Goal: Task Accomplishment & Management: Complete application form

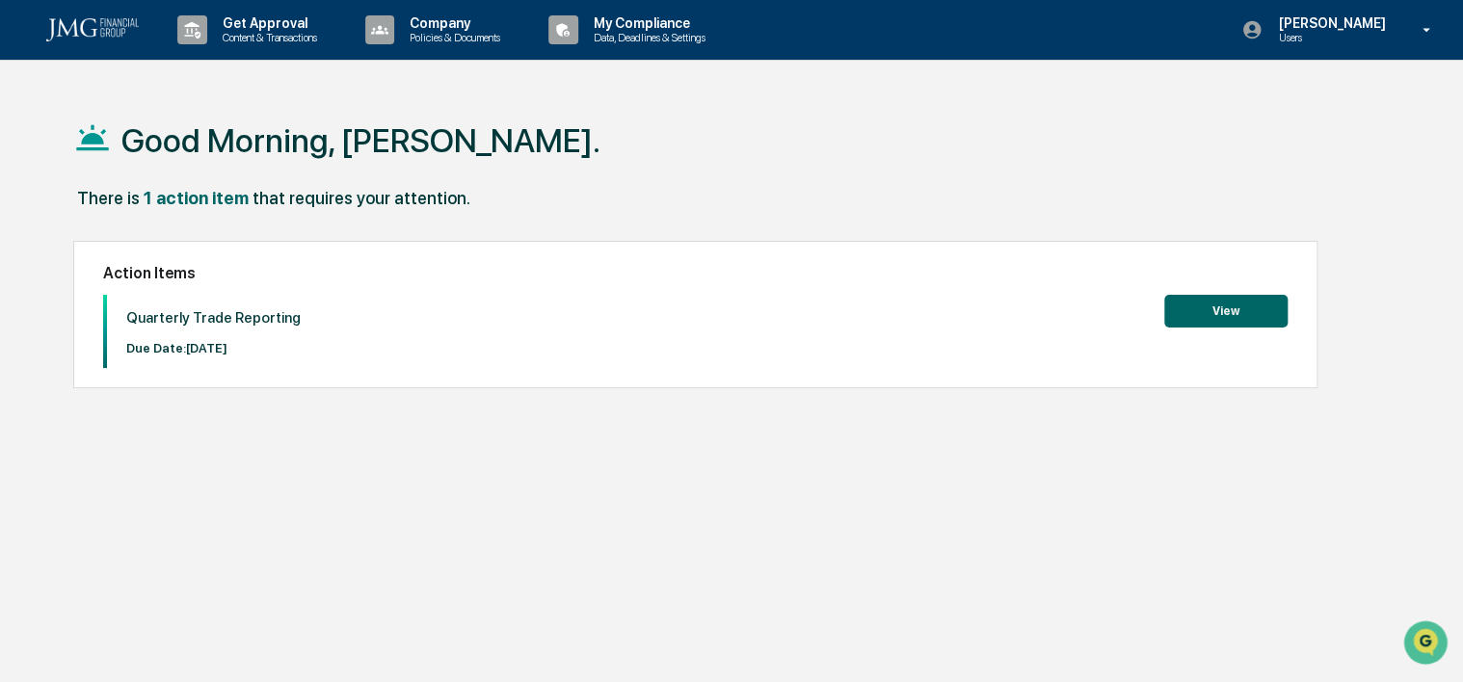
click at [1184, 317] on button "View" at bounding box center [1225, 311] width 123 height 33
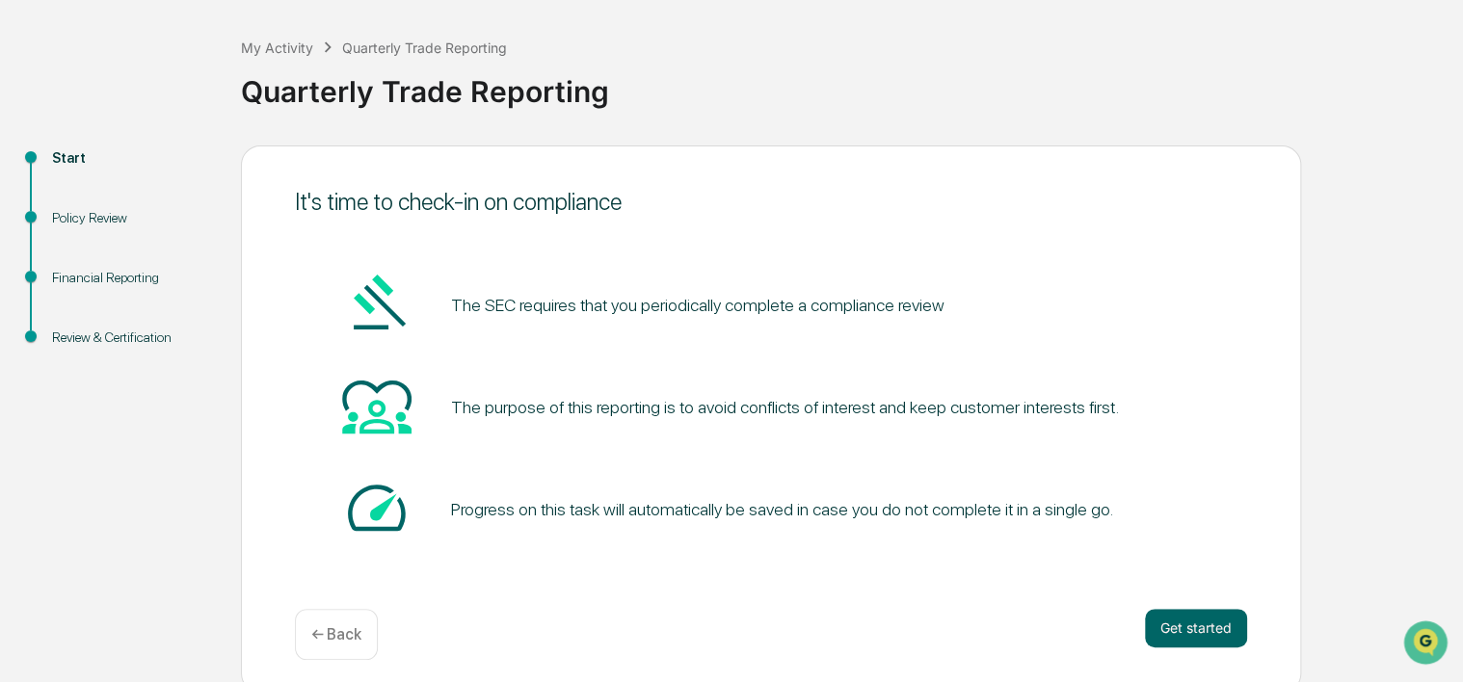
scroll to position [93, 0]
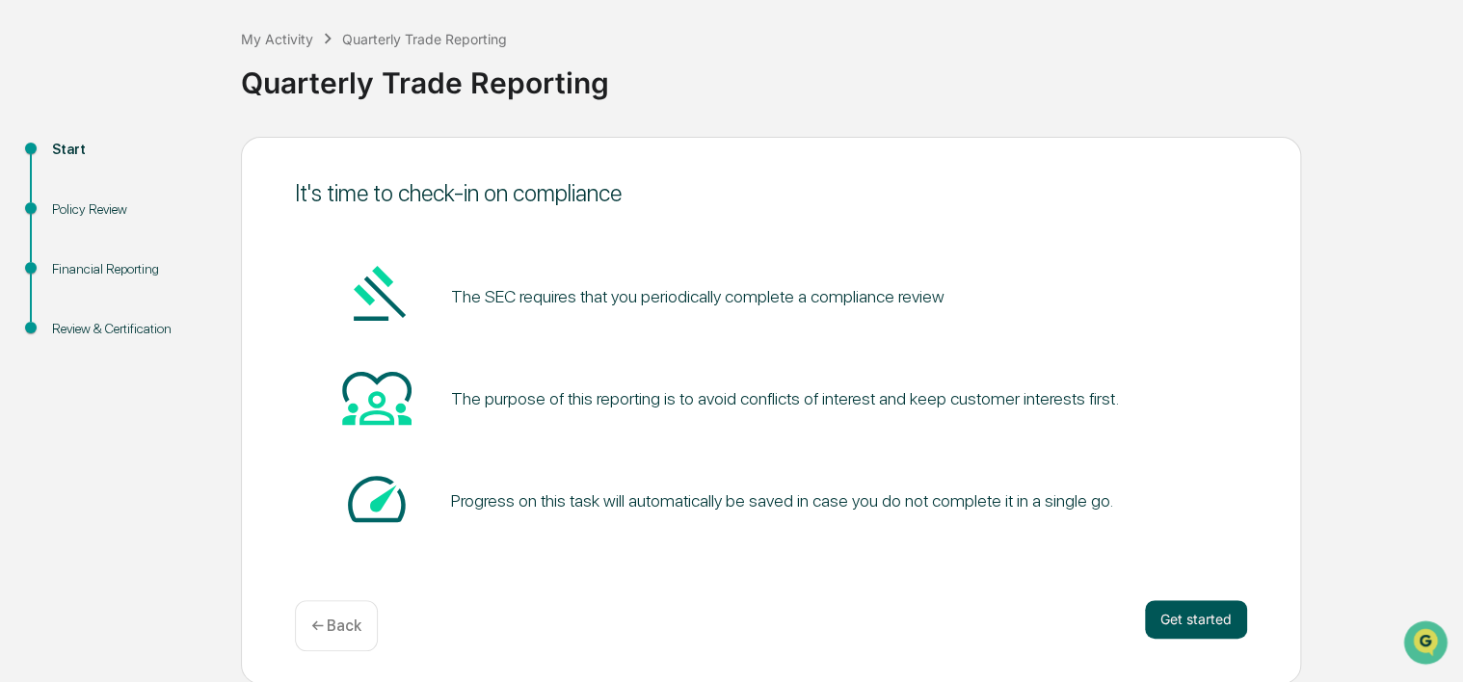
click at [1186, 623] on button "Get started" at bounding box center [1196, 619] width 102 height 39
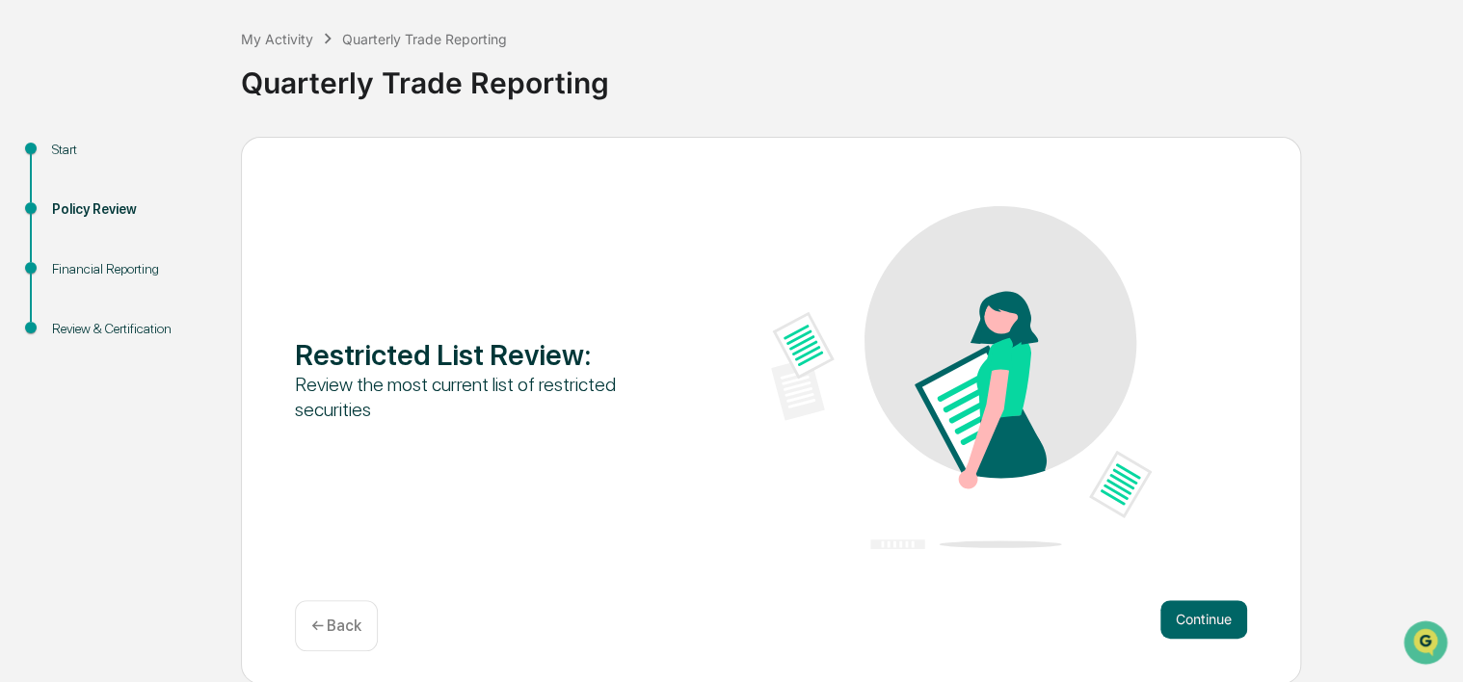
drag, startPoint x: 1461, startPoint y: 251, endPoint x: 1464, endPoint y: 323, distance: 72.3
click at [1462, 323] on html "Get Approval Content & Transactions Company Policies & Documents My Compliance …" at bounding box center [731, 248] width 1463 height 682
click at [1199, 609] on button "Continue" at bounding box center [1203, 619] width 87 height 39
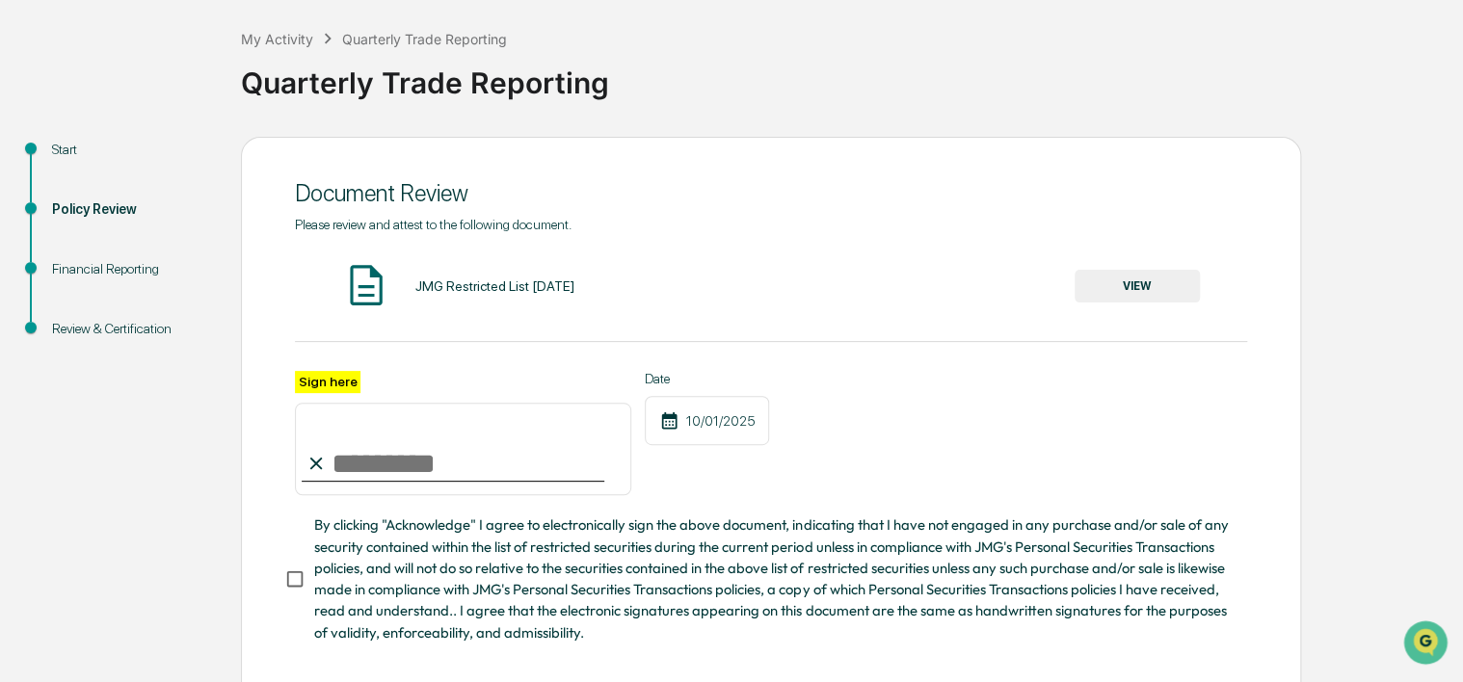
click at [365, 278] on img at bounding box center [366, 285] width 48 height 48
click at [383, 293] on img at bounding box center [366, 285] width 48 height 48
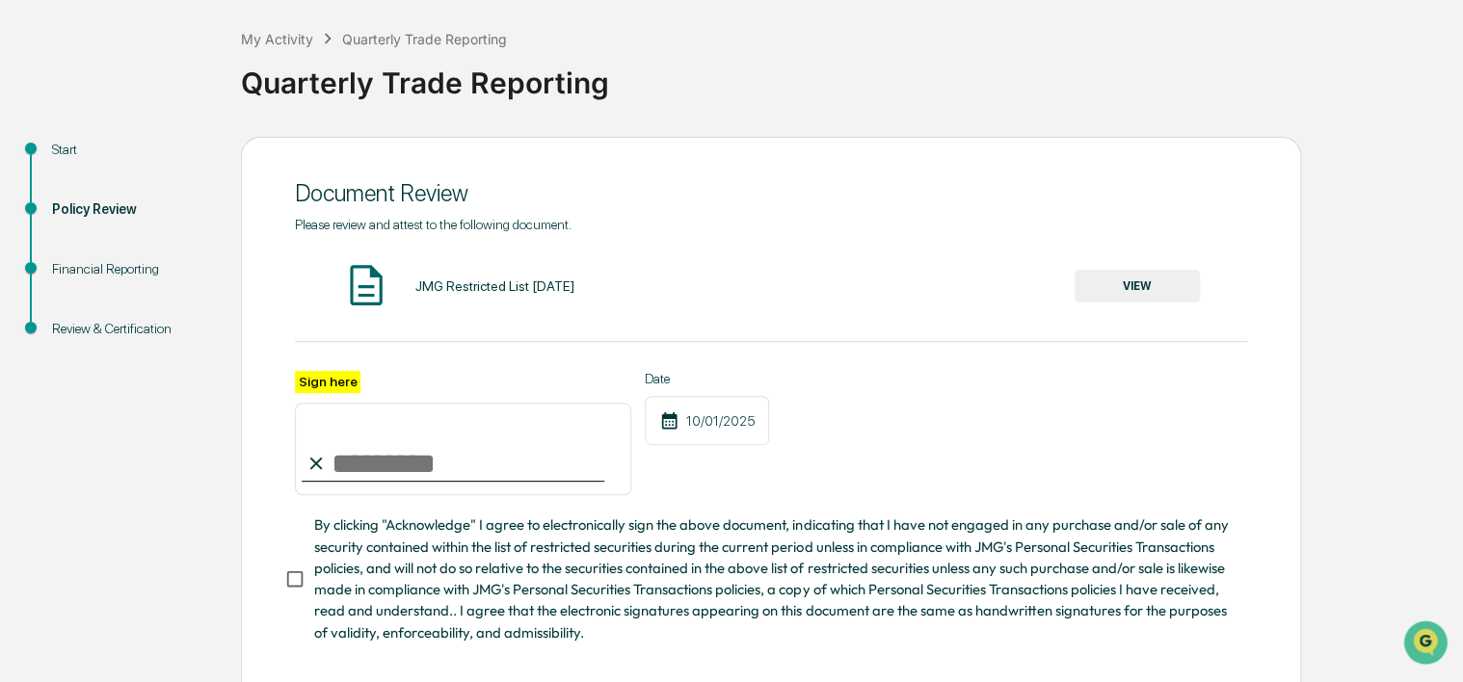
click at [1156, 293] on button "VIEW" at bounding box center [1136, 286] width 125 height 33
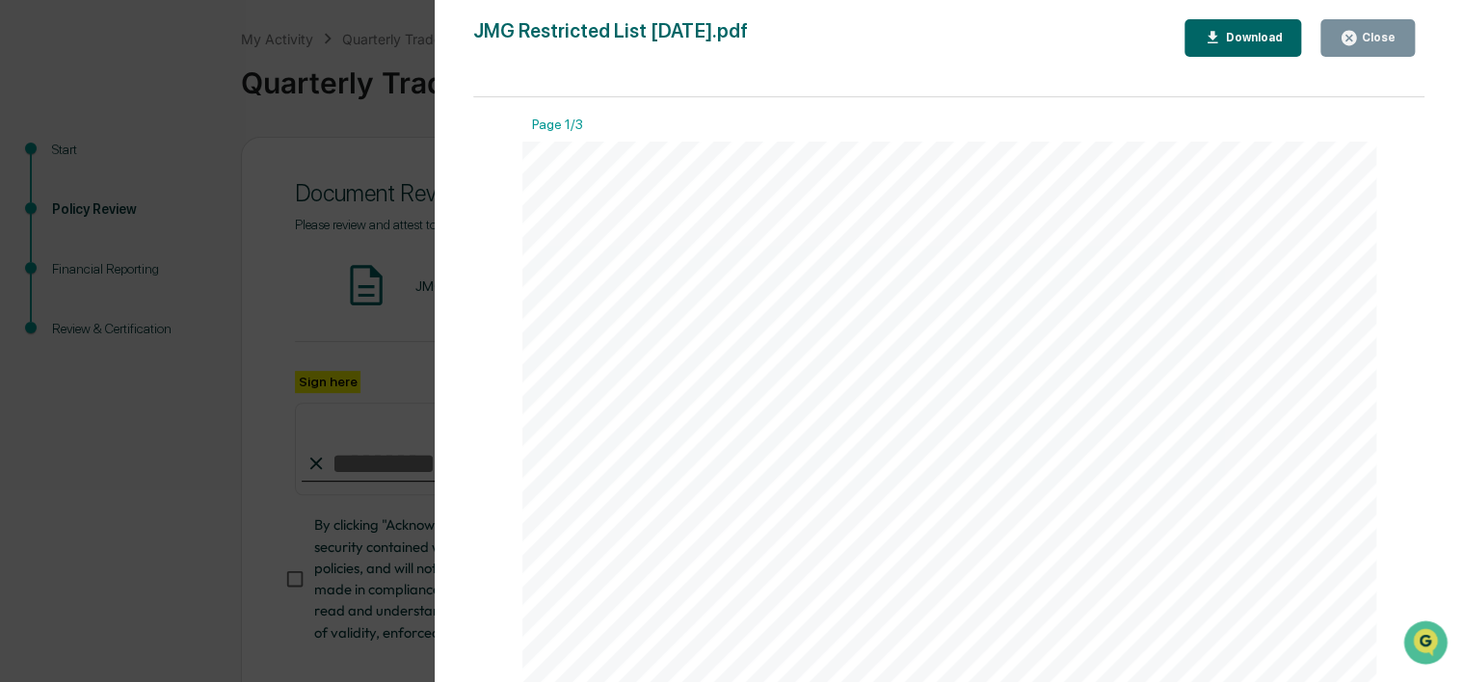
click at [1368, 42] on div "Close" at bounding box center [1377, 37] width 38 height 13
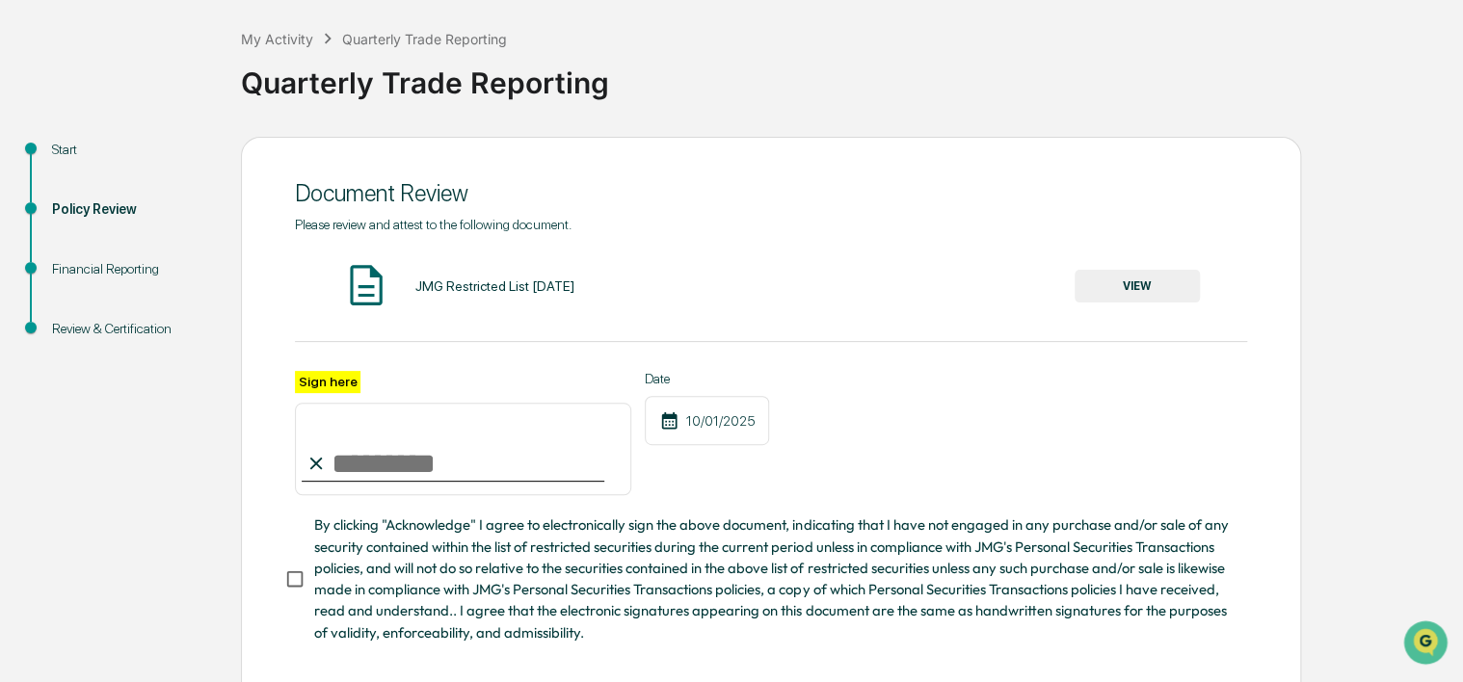
click at [431, 470] on input "Sign here" at bounding box center [463, 449] width 336 height 93
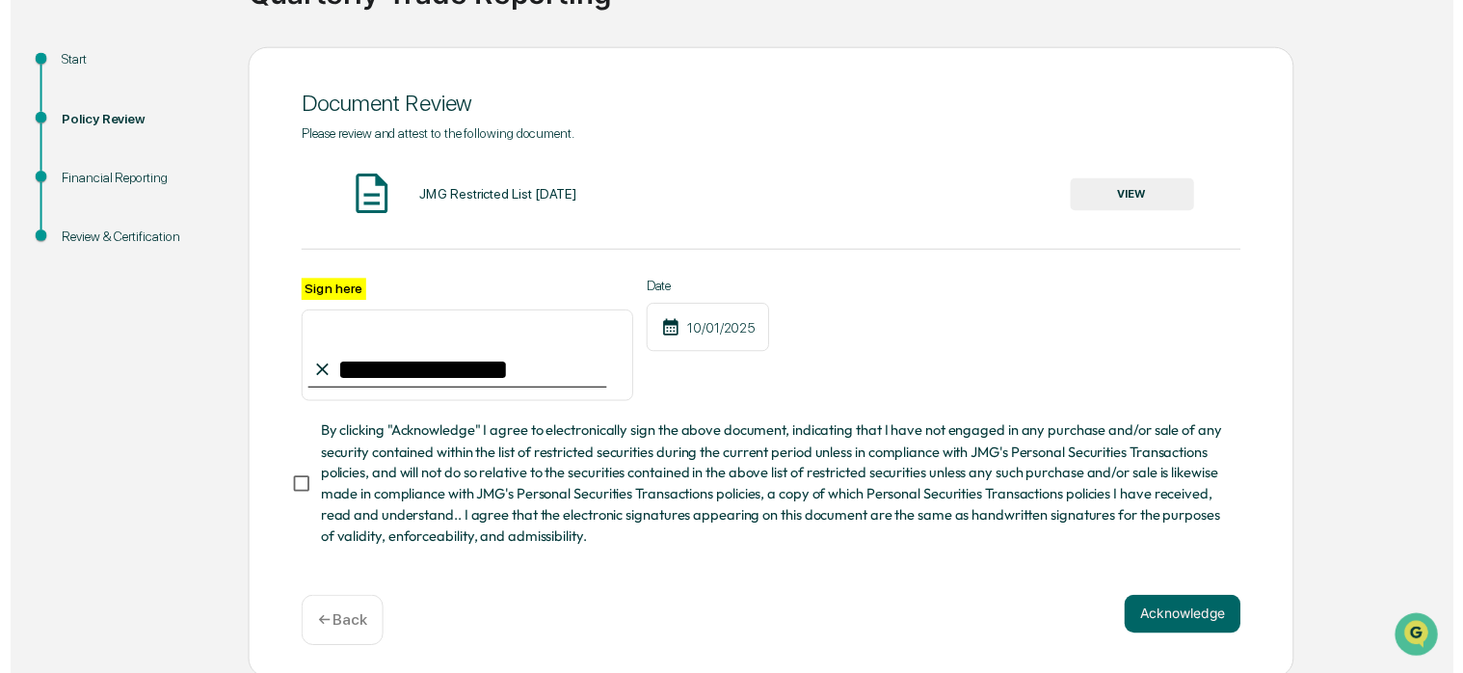
scroll to position [192, 0]
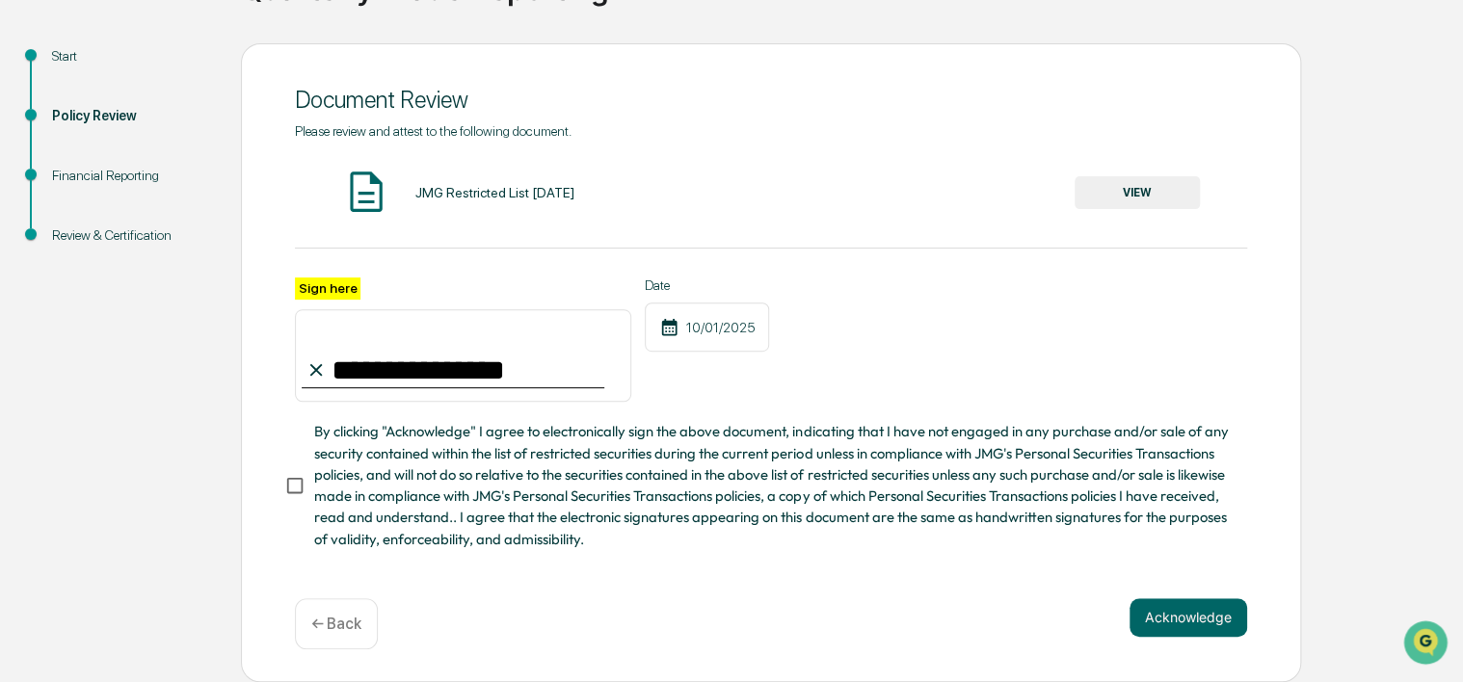
type input "**********"
click at [1155, 622] on button "Acknowledge" at bounding box center [1188, 617] width 118 height 39
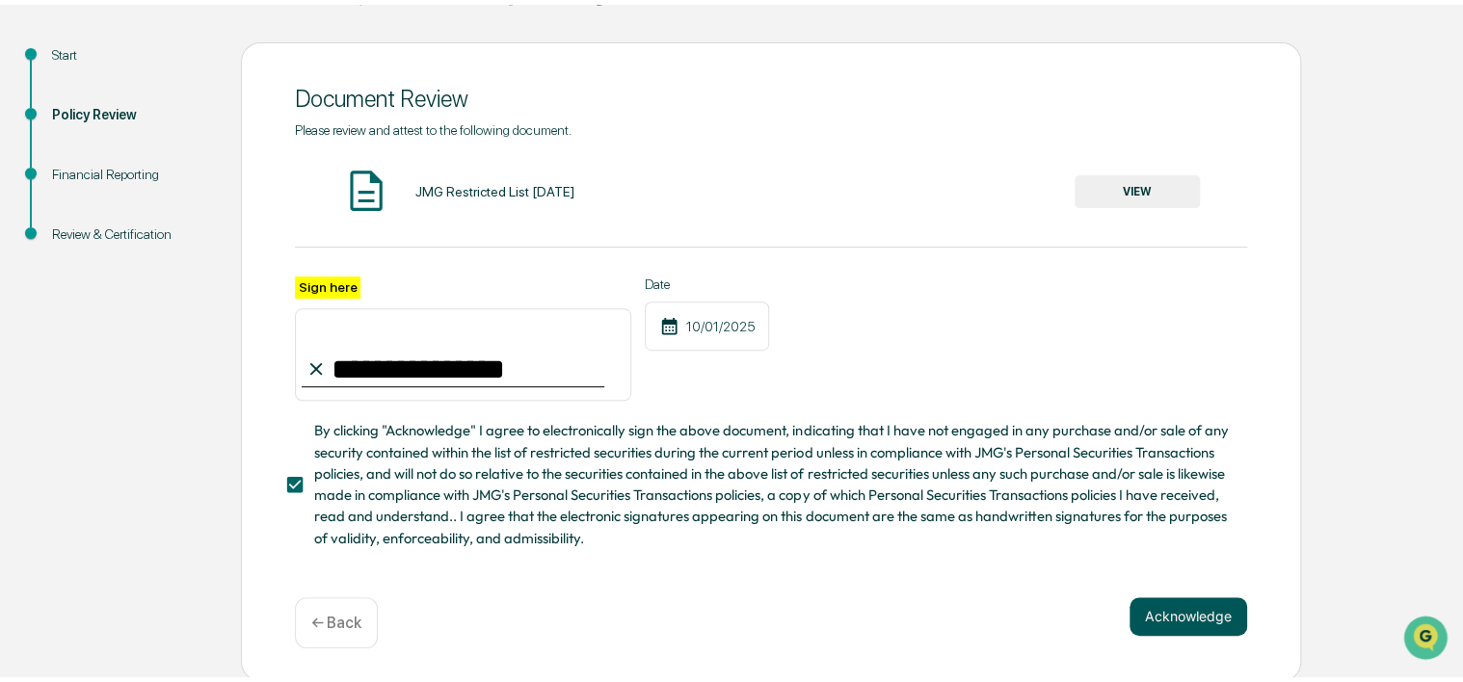
scroll to position [93, 0]
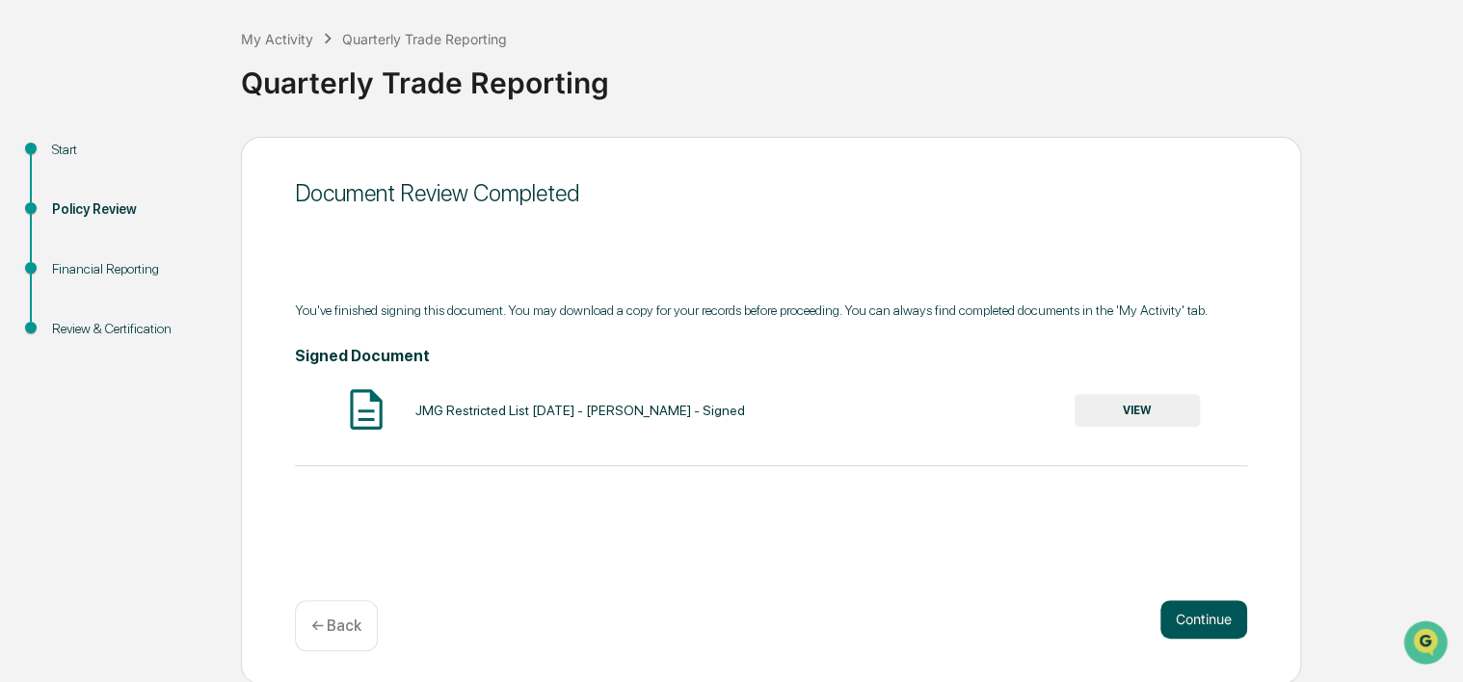
click at [1189, 615] on button "Continue" at bounding box center [1203, 619] width 87 height 39
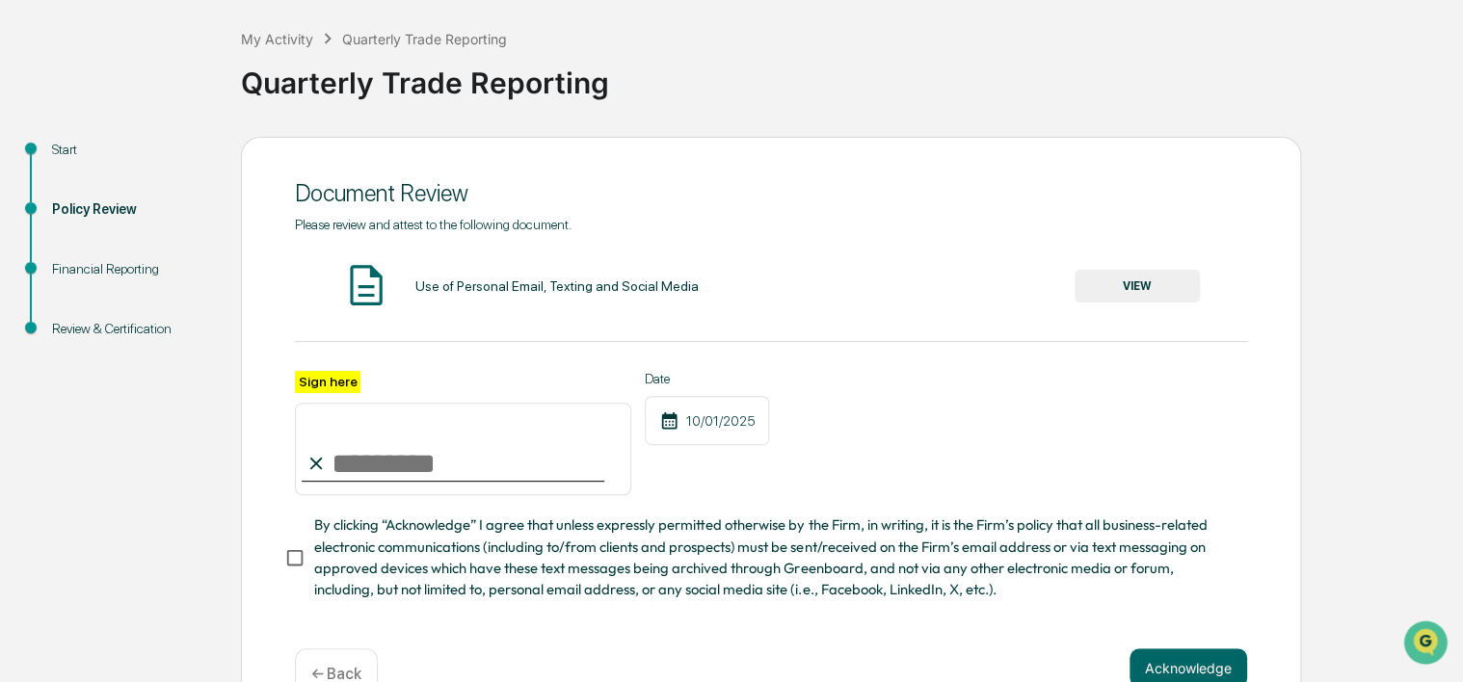
click at [1118, 285] on button "VIEW" at bounding box center [1136, 286] width 125 height 33
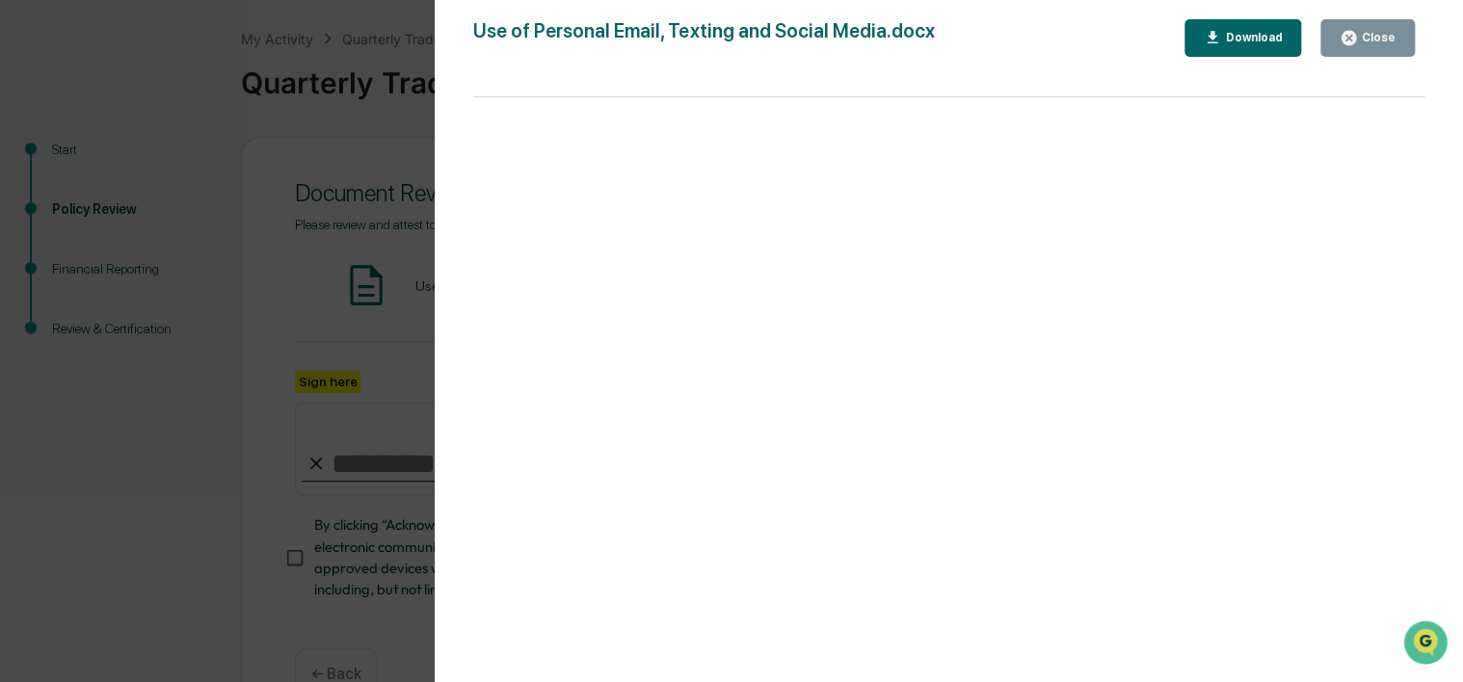
click at [1361, 40] on div "Close" at bounding box center [1377, 37] width 38 height 13
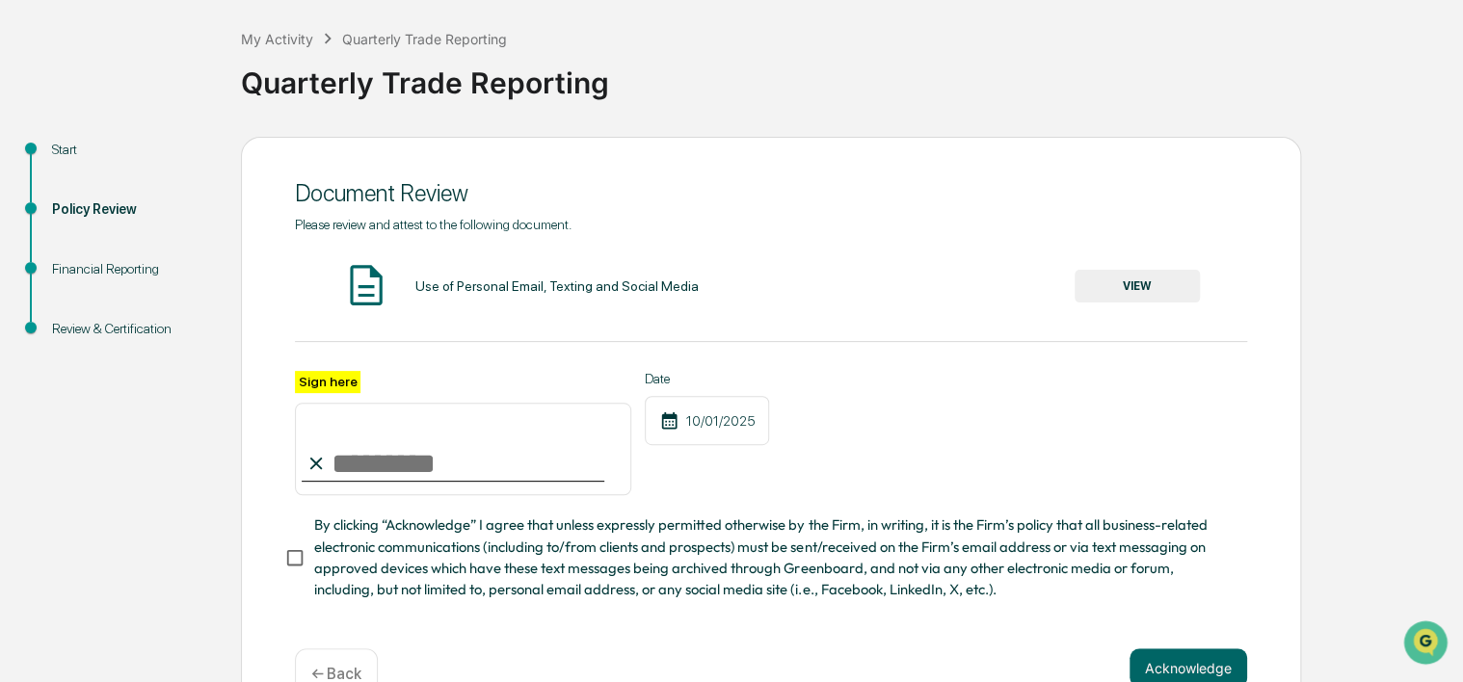
click at [378, 474] on input "Sign here" at bounding box center [463, 449] width 336 height 93
type input "**********"
click at [1164, 675] on button "Acknowledge" at bounding box center [1188, 668] width 118 height 39
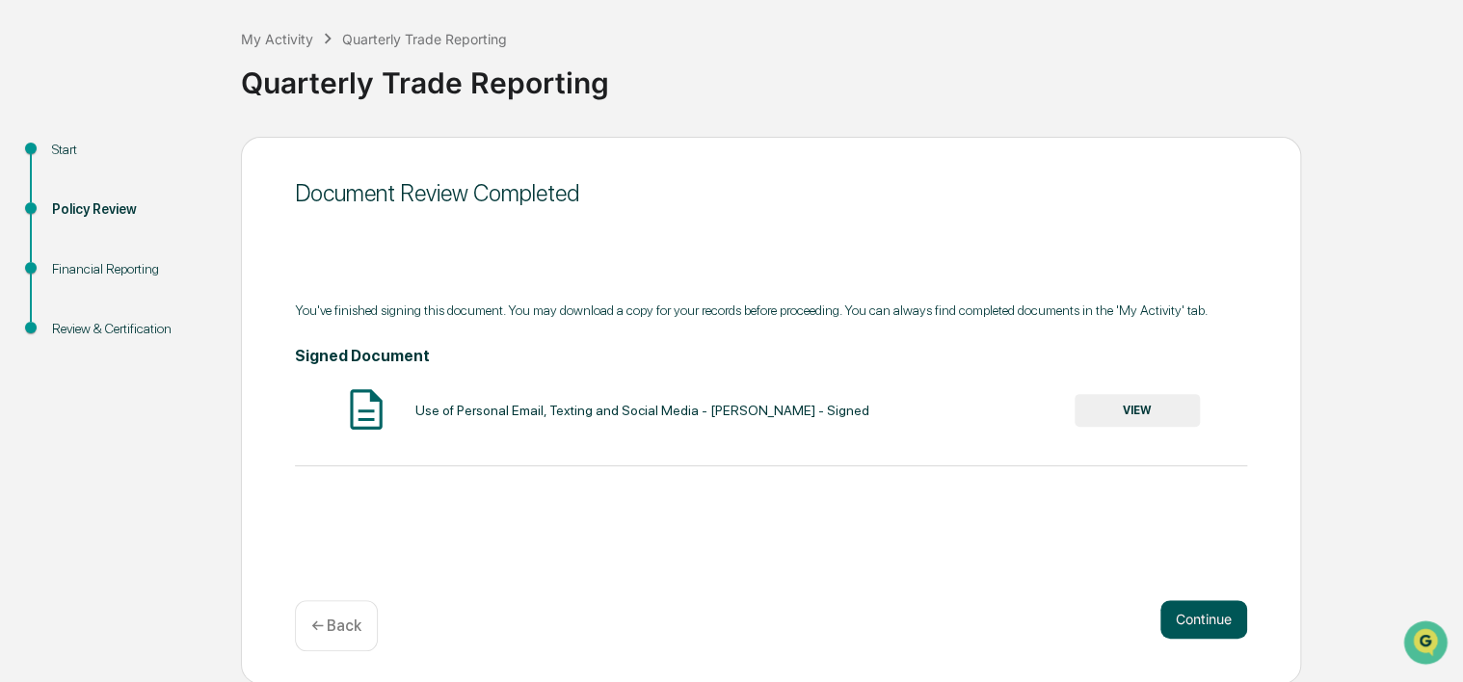
click at [1206, 614] on button "Continue" at bounding box center [1203, 619] width 87 height 39
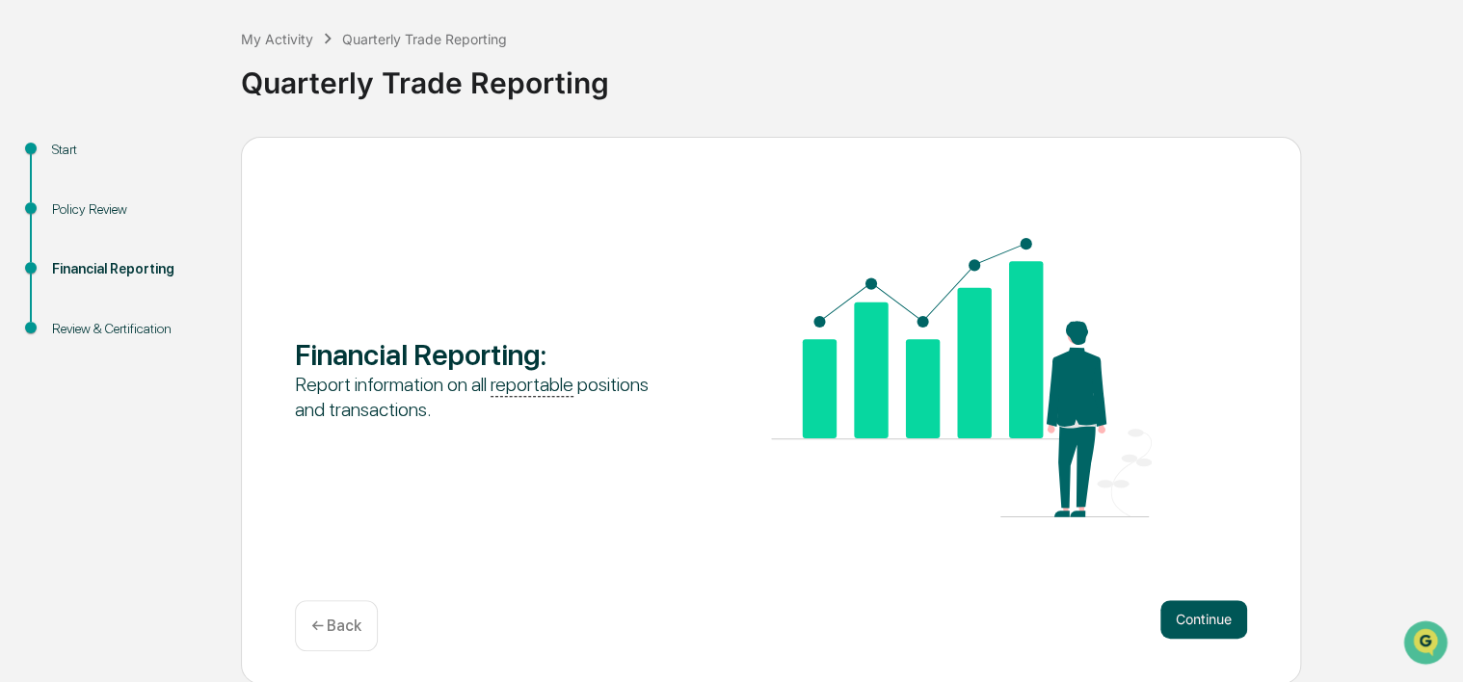
click at [1222, 610] on button "Continue" at bounding box center [1203, 619] width 87 height 39
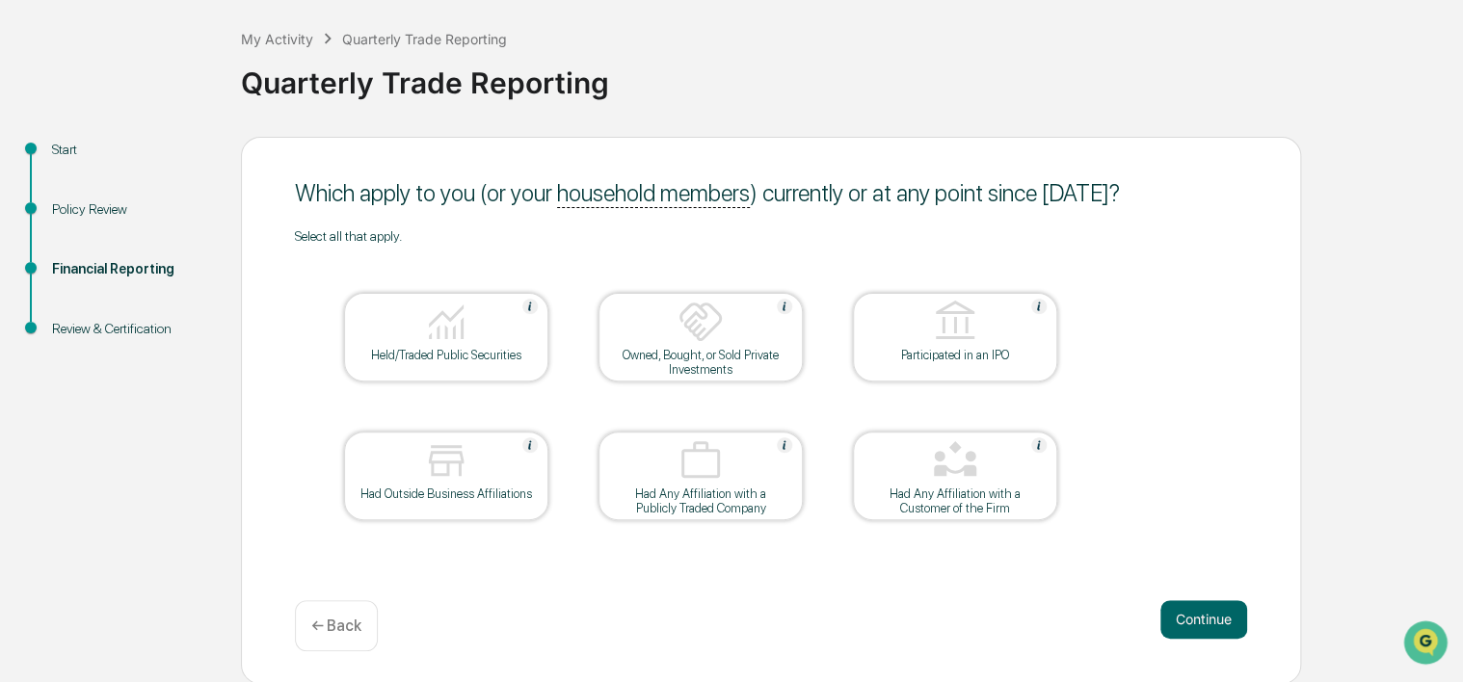
click at [461, 501] on div "Had Outside Business Affiliations" at bounding box center [446, 476] width 204 height 89
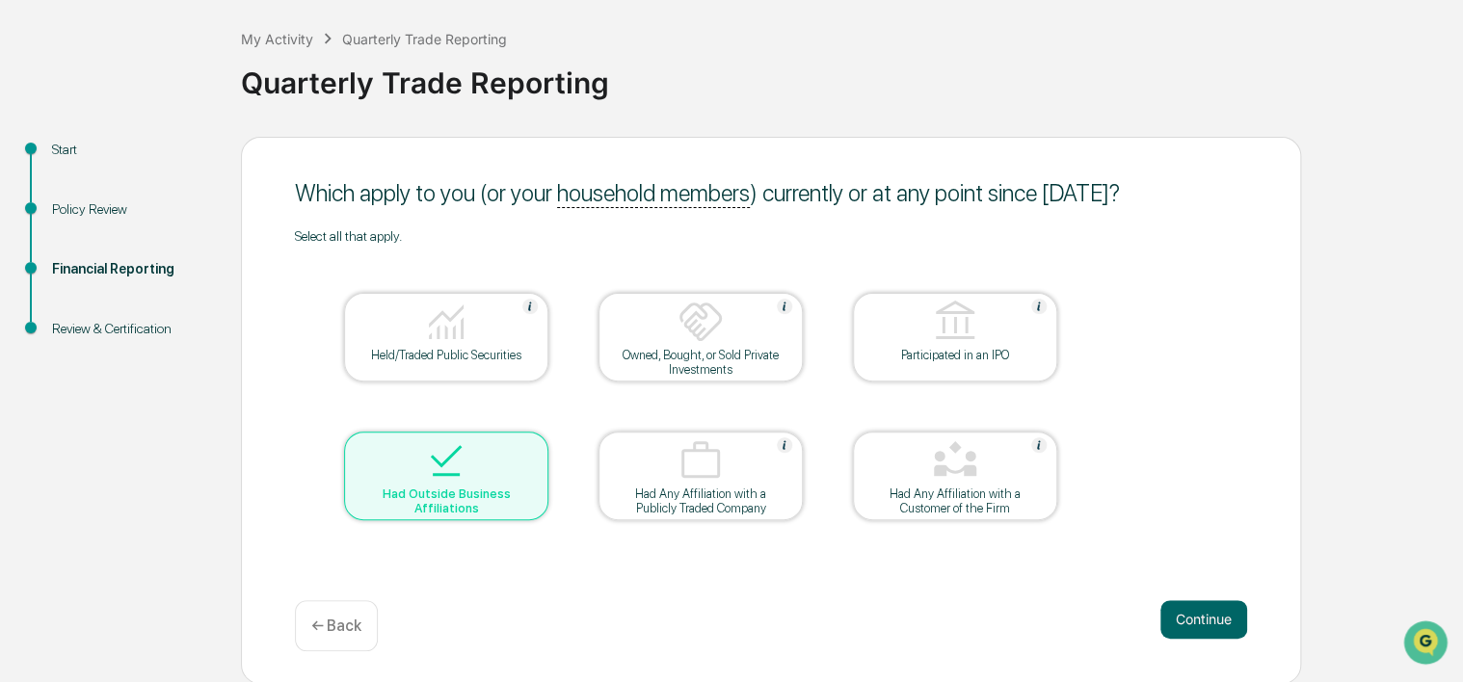
click at [461, 501] on div "Had Outside Business Affiliations" at bounding box center [445, 501] width 173 height 29
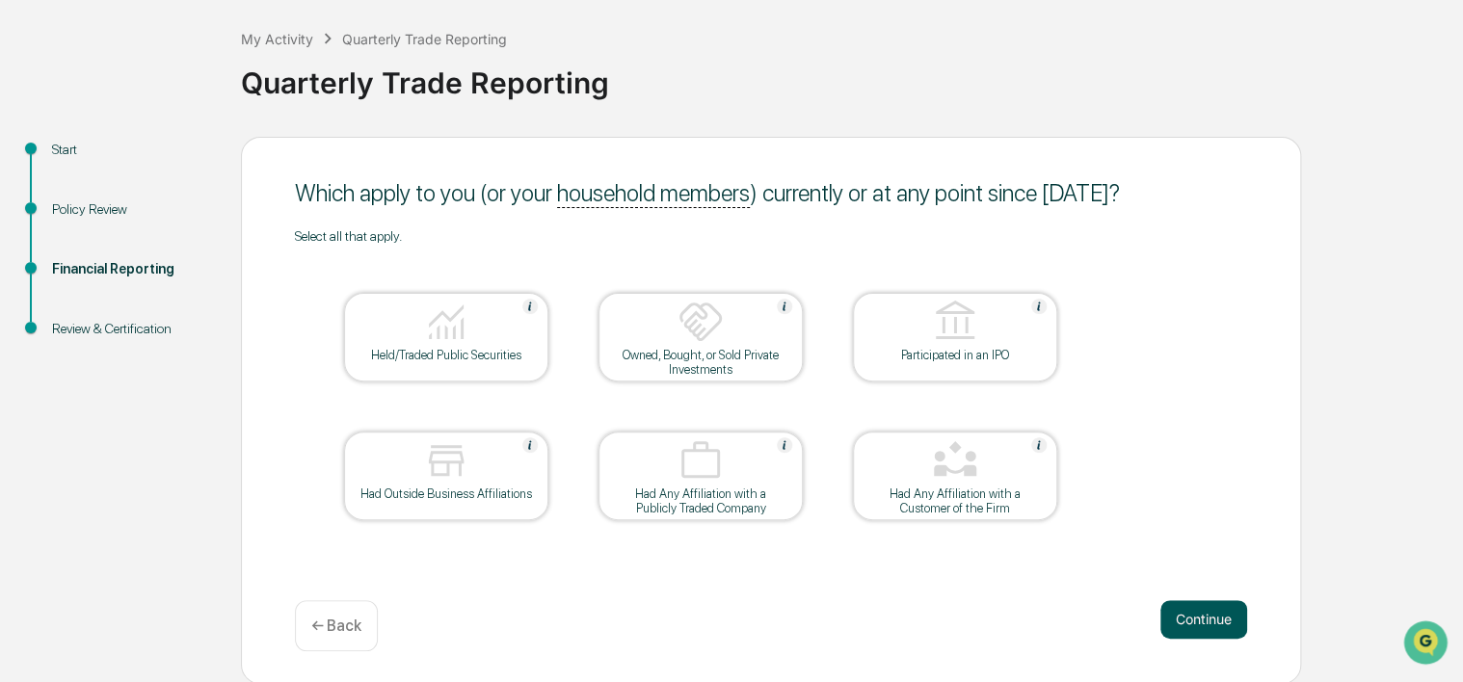
click at [1191, 621] on button "Continue" at bounding box center [1203, 619] width 87 height 39
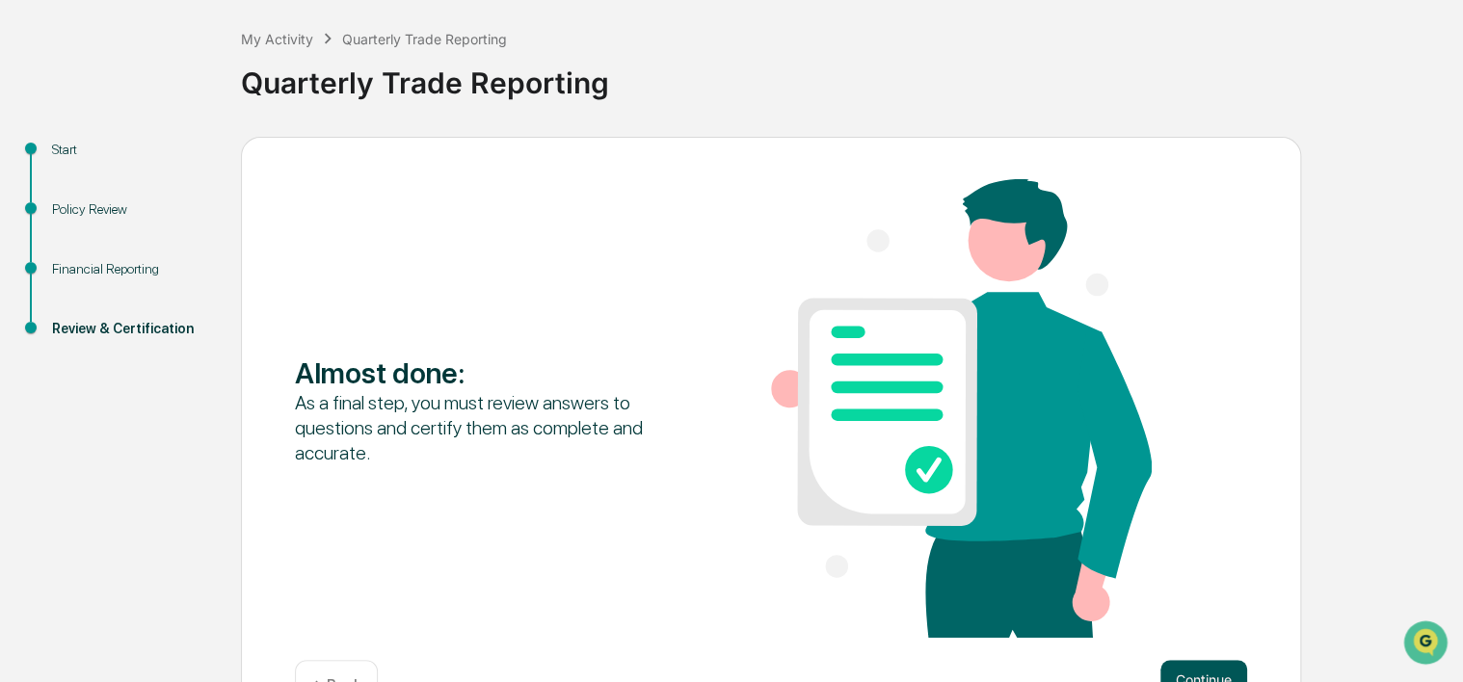
click at [1222, 668] on button "Continue" at bounding box center [1203, 679] width 87 height 39
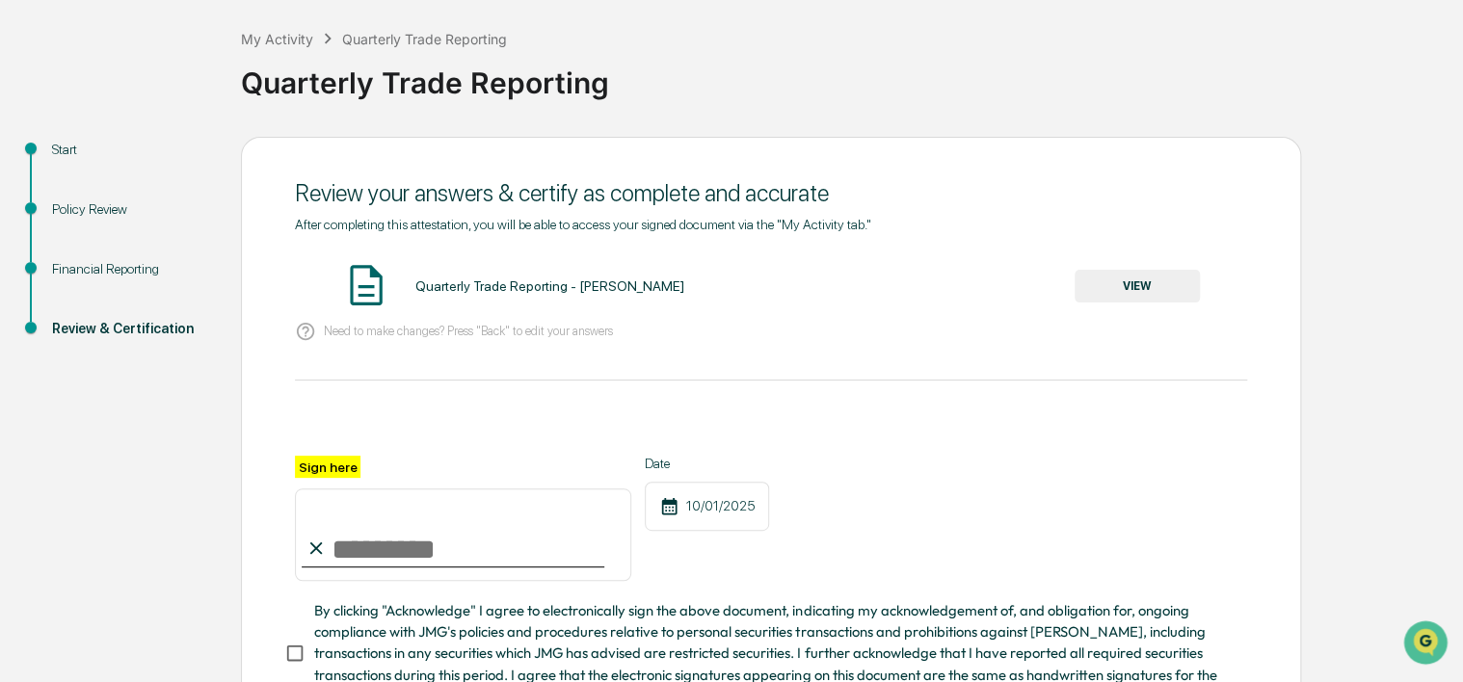
click at [445, 559] on input "Sign here" at bounding box center [463, 535] width 336 height 93
type input "**********"
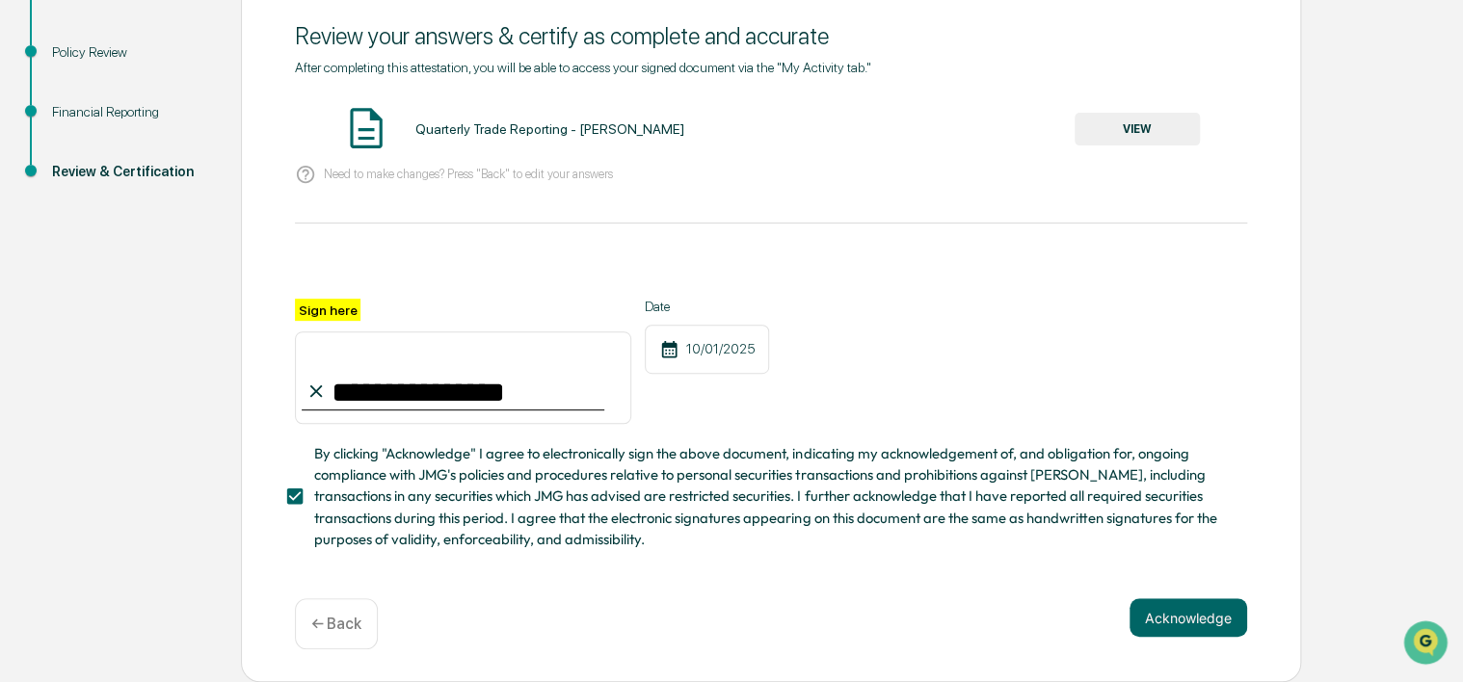
scroll to position [256, 0]
click at [1206, 625] on button "Acknowledge" at bounding box center [1188, 617] width 118 height 39
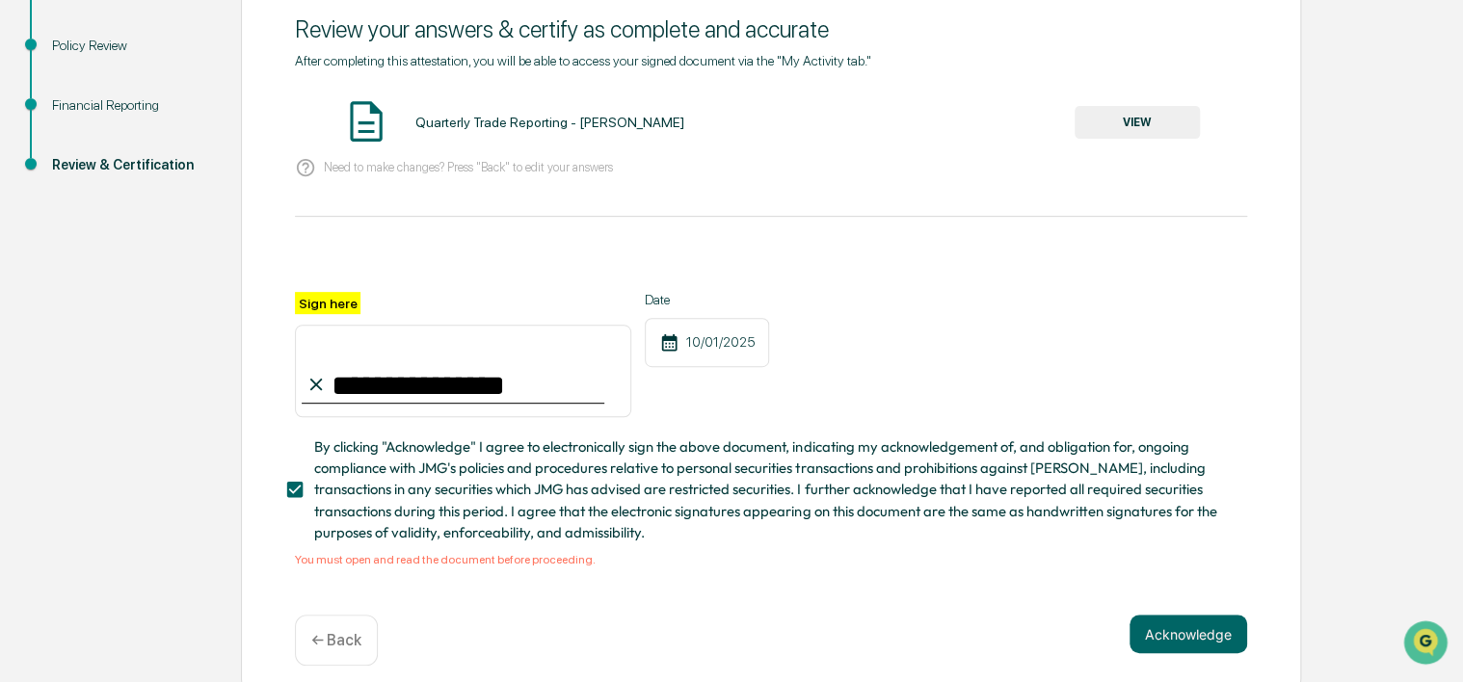
click at [1116, 123] on button "VIEW" at bounding box center [1136, 122] width 125 height 33
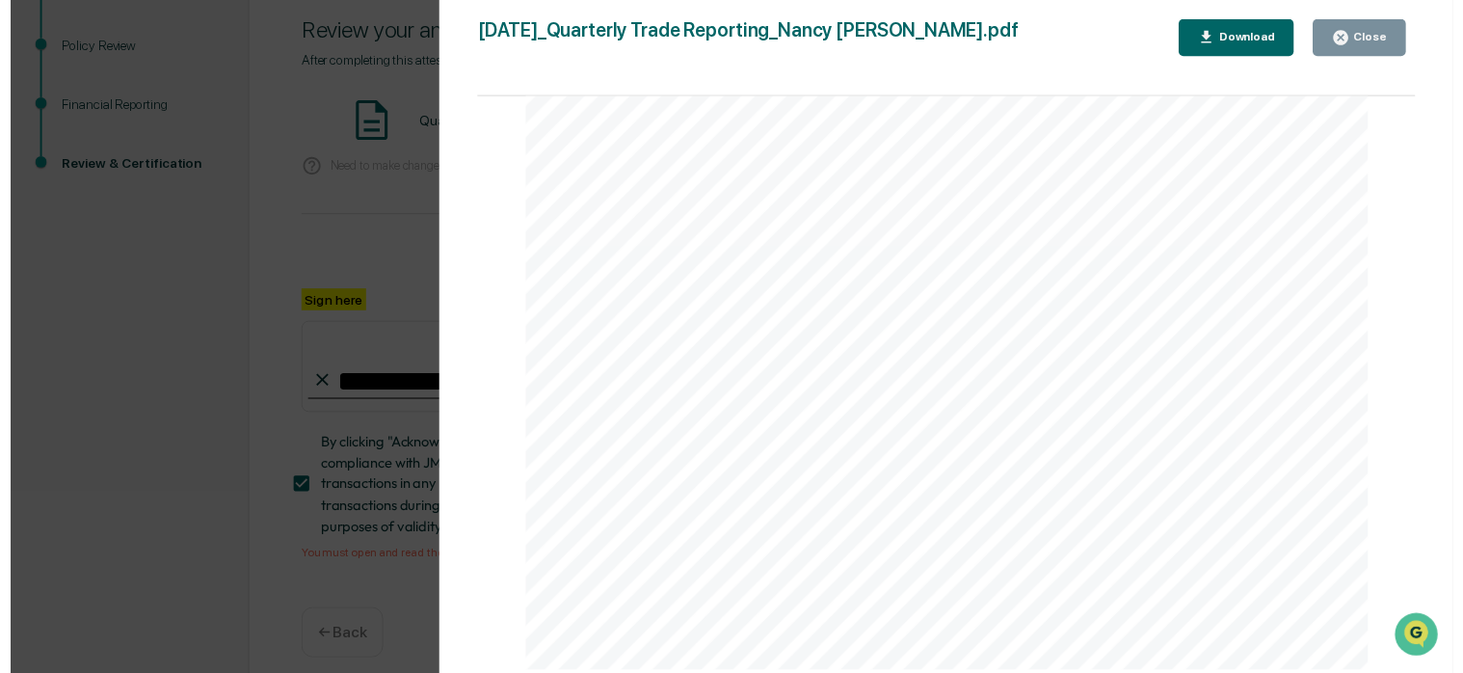
scroll to position [23, 0]
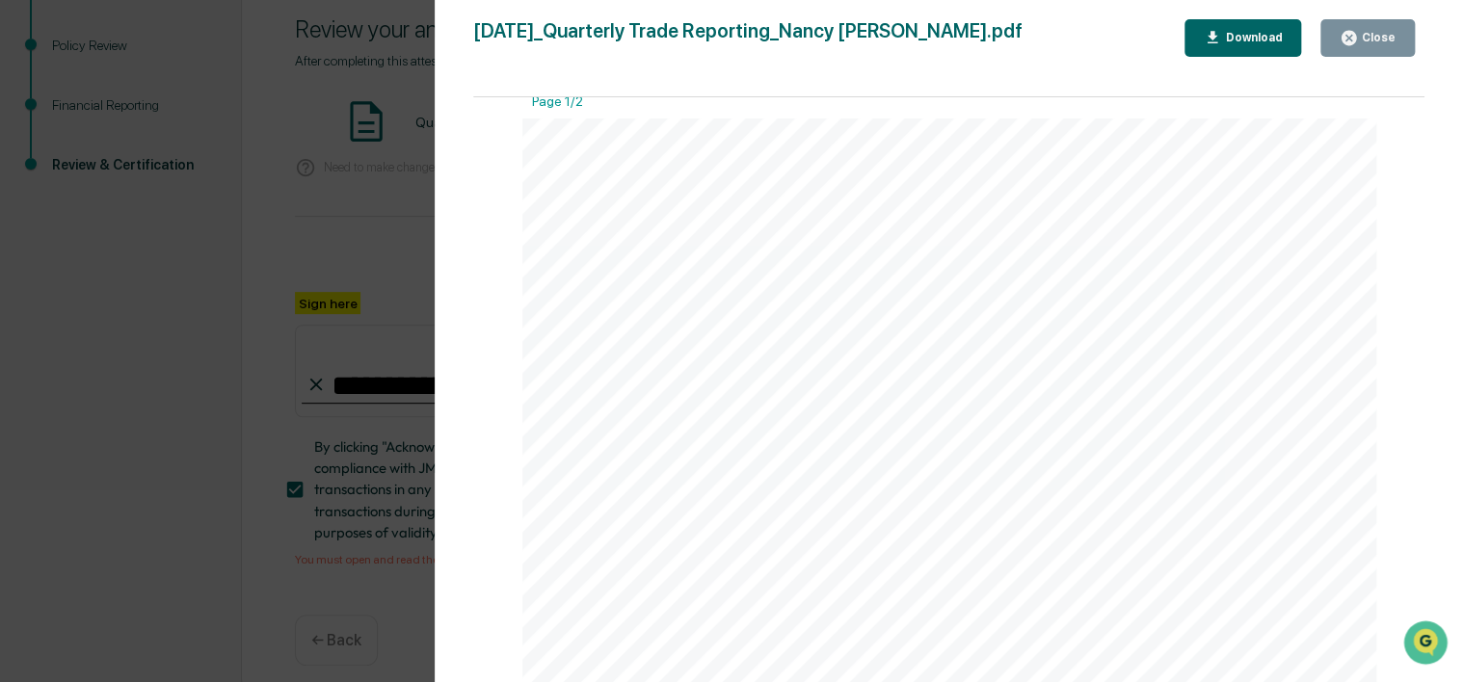
click at [1388, 46] on button "Close" at bounding box center [1367, 38] width 94 height 38
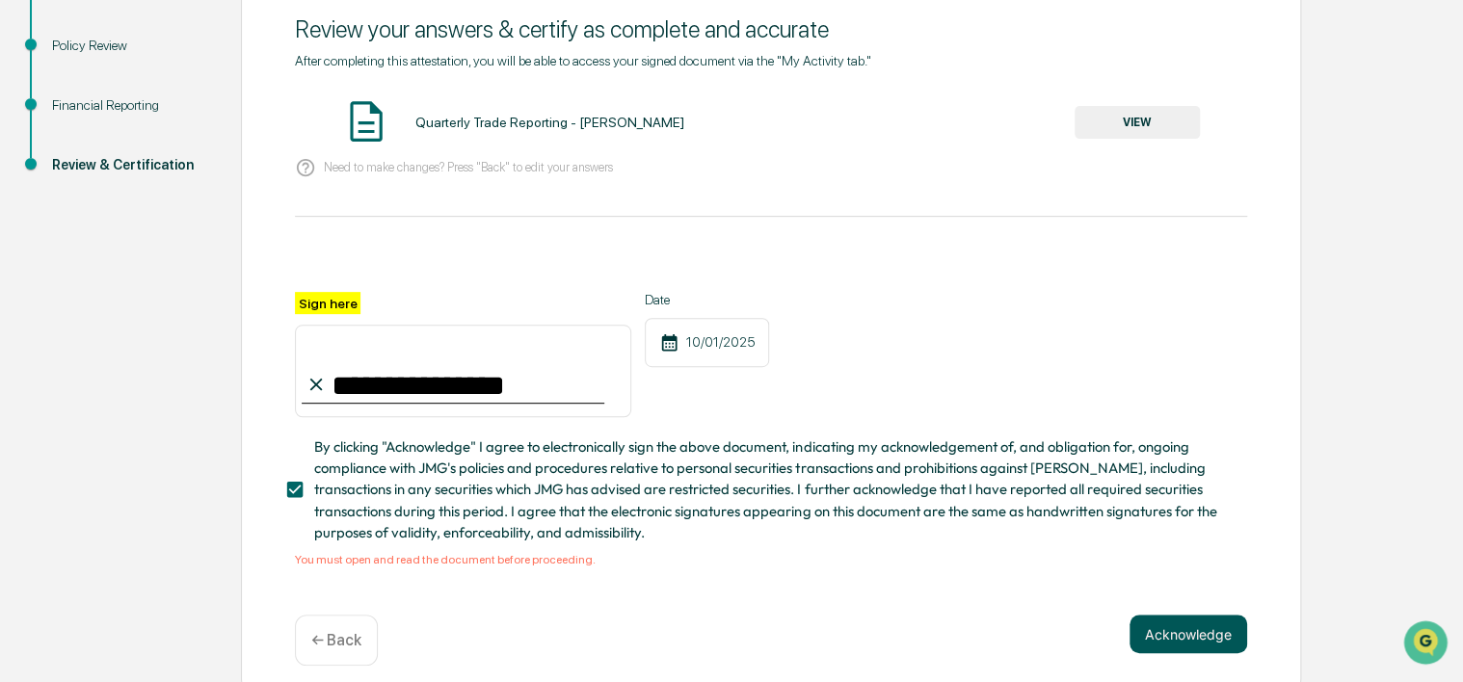
click at [1170, 641] on button "Acknowledge" at bounding box center [1188, 634] width 118 height 39
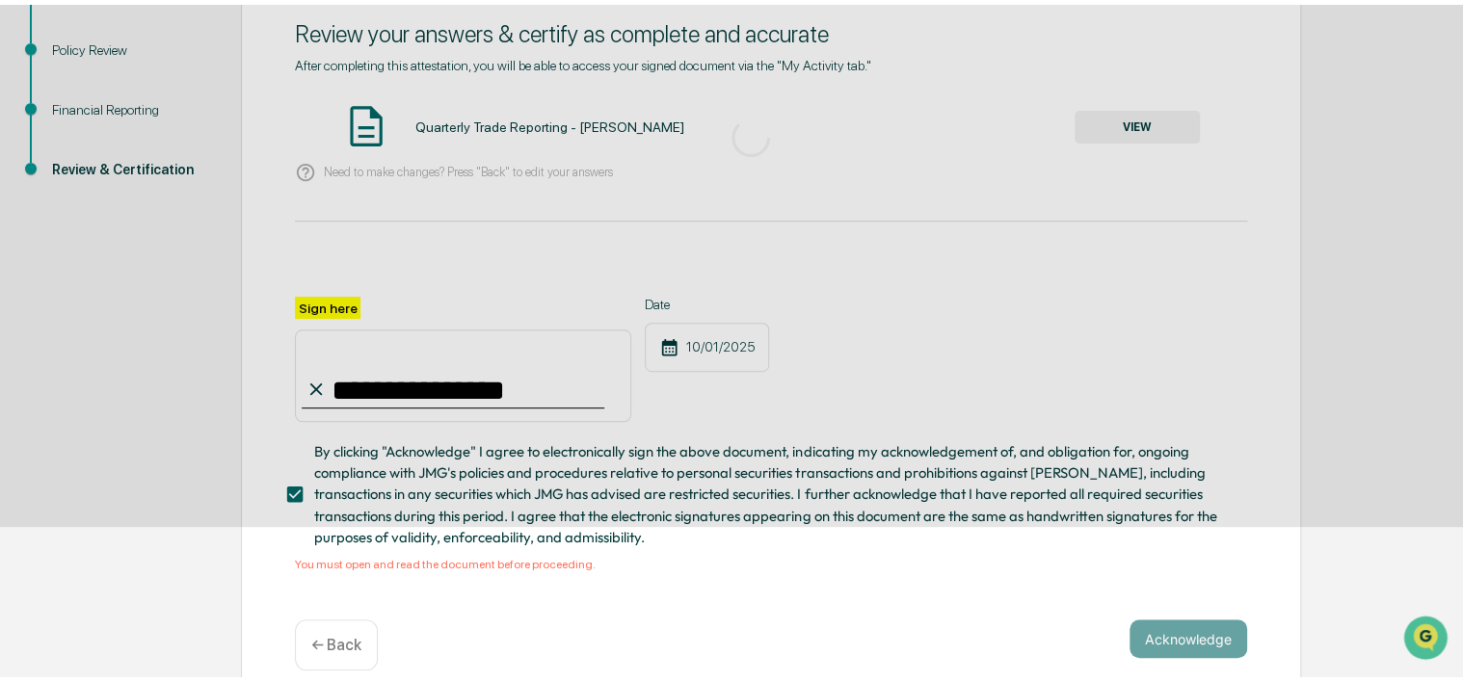
scroll to position [93, 0]
